Goal: Task Accomplishment & Management: Use online tool/utility

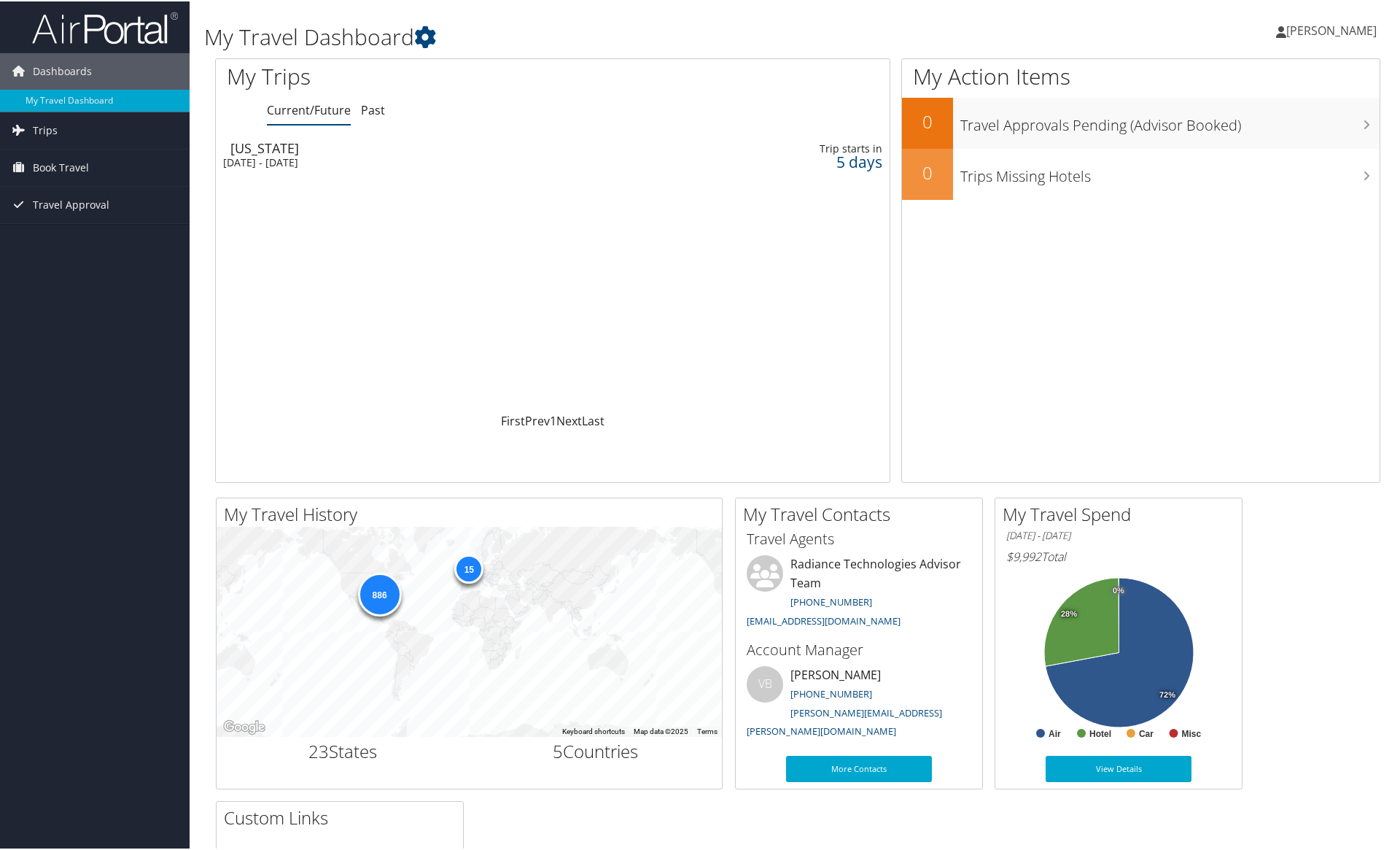
click at [279, 150] on div "Washington" at bounding box center [438, 146] width 415 height 13
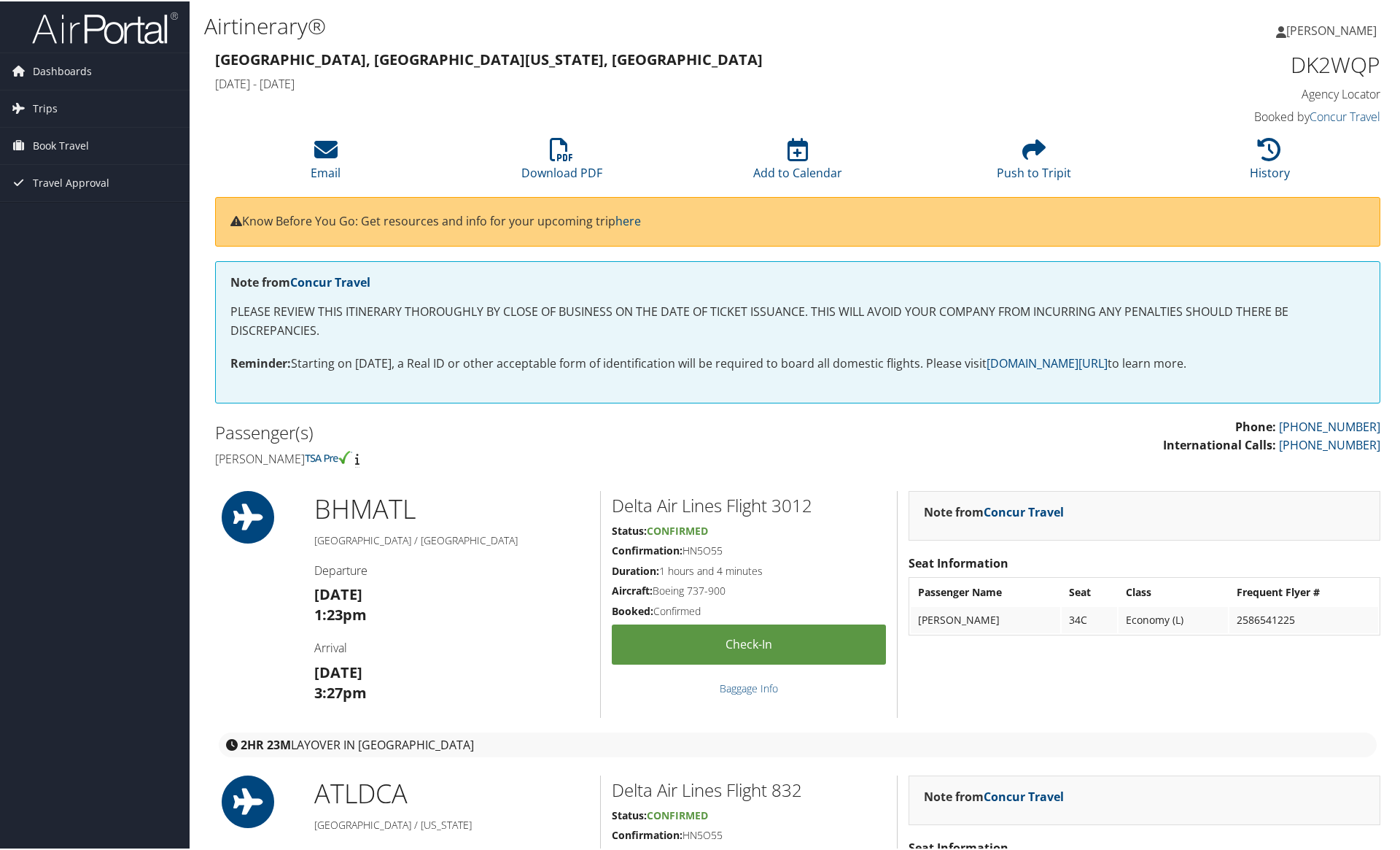
click at [45, 142] on span "Book Travel" at bounding box center [61, 144] width 56 height 37
click at [64, 213] on link "Book/Manage Online Trips" at bounding box center [94, 217] width 189 height 22
